Goal: Information Seeking & Learning: Understand process/instructions

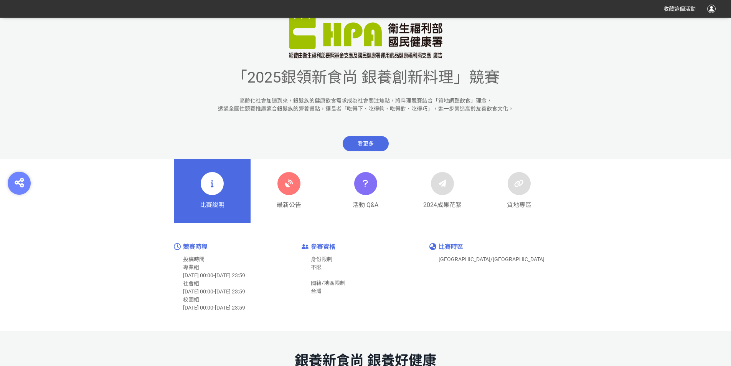
scroll to position [422, 0]
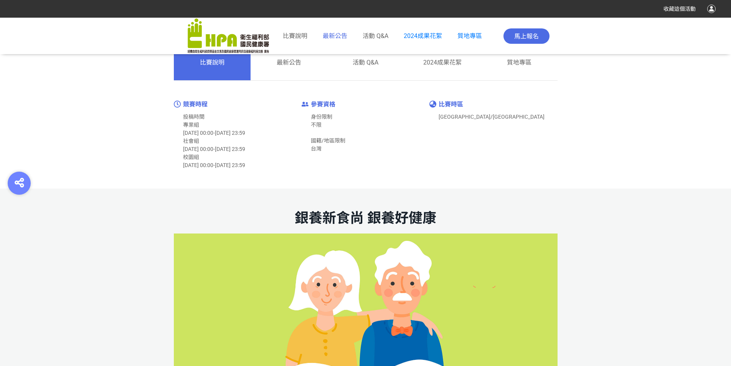
click at [335, 35] on span "最新公告" at bounding box center [335, 35] width 25 height 7
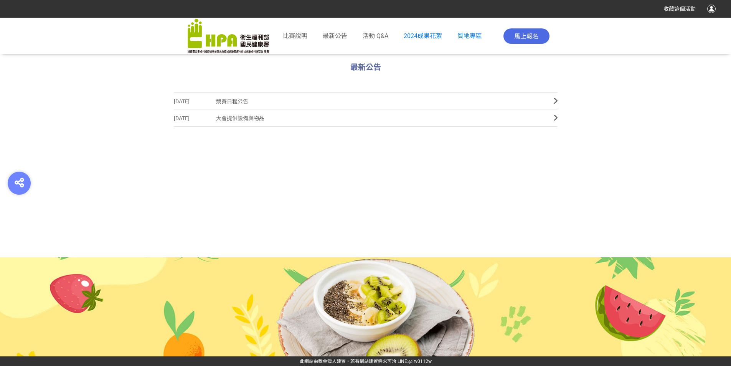
scroll to position [407, 0]
click at [298, 34] on span "比賽說明" at bounding box center [295, 35] width 25 height 7
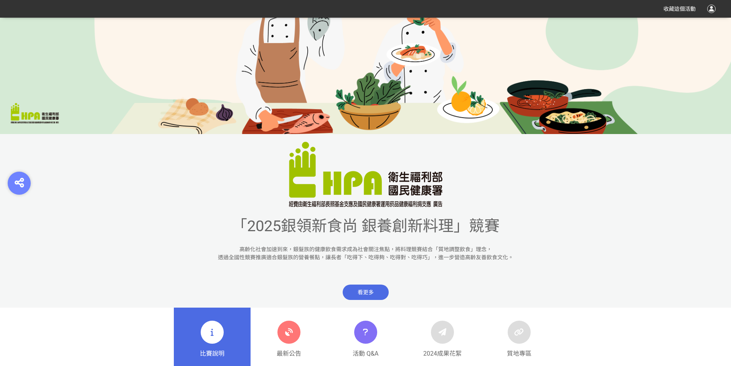
scroll to position [154, 0]
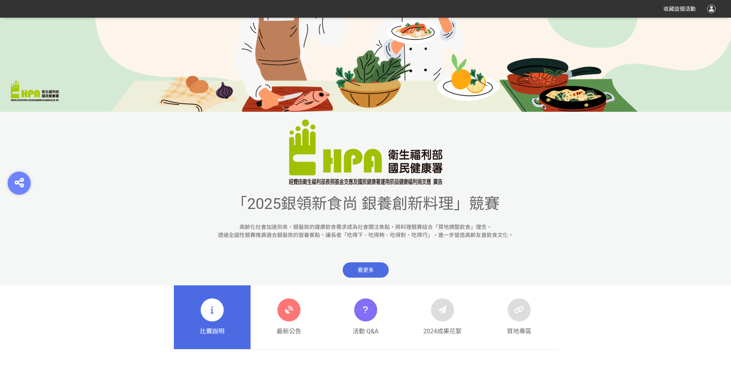
click at [367, 266] on span "看更多" at bounding box center [366, 269] width 46 height 15
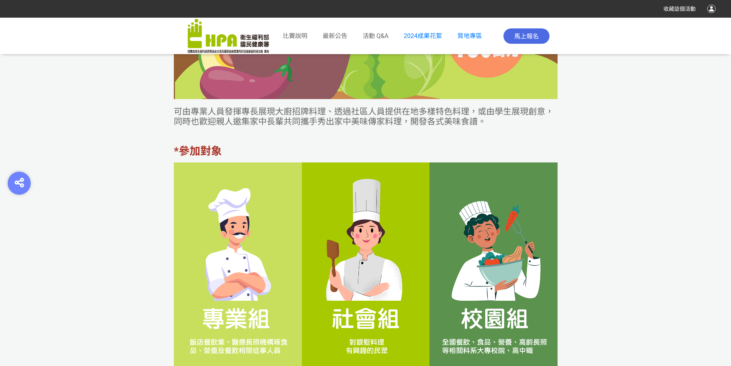
scroll to position [1195, 0]
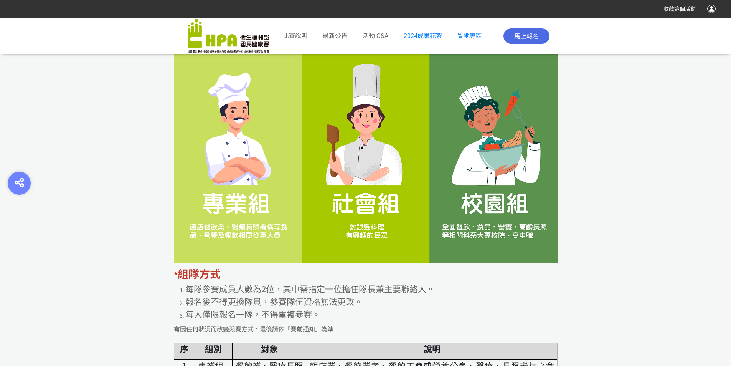
click at [368, 204] on img at bounding box center [366, 155] width 384 height 216
click at [258, 203] on img at bounding box center [366, 155] width 384 height 216
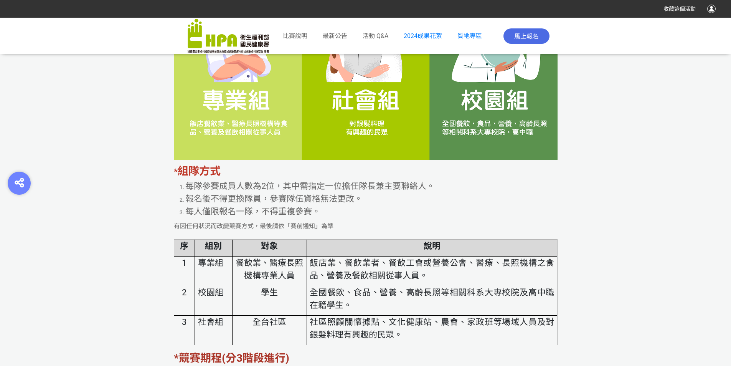
scroll to position [1311, 0]
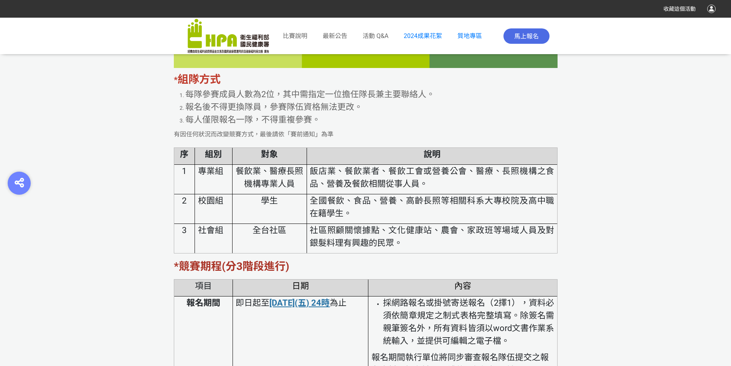
scroll to position [1464, 0]
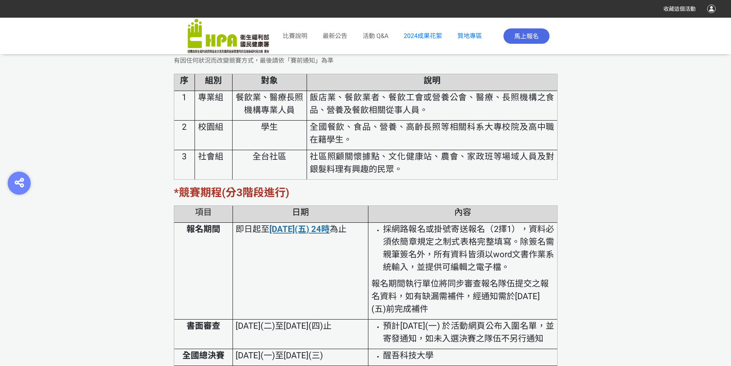
click at [264, 190] on strong "*競賽期程(分3階段進行)" at bounding box center [232, 192] width 116 height 13
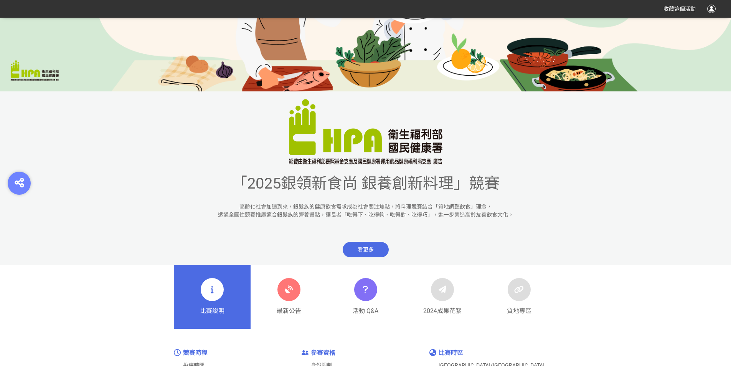
scroll to position [192, 0]
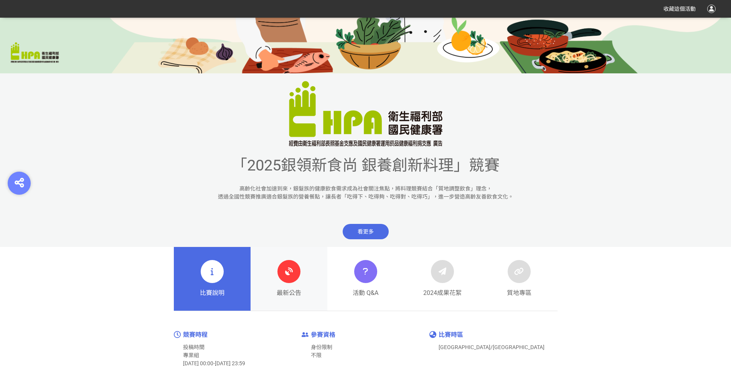
click at [284, 268] on icon at bounding box center [289, 271] width 14 height 14
